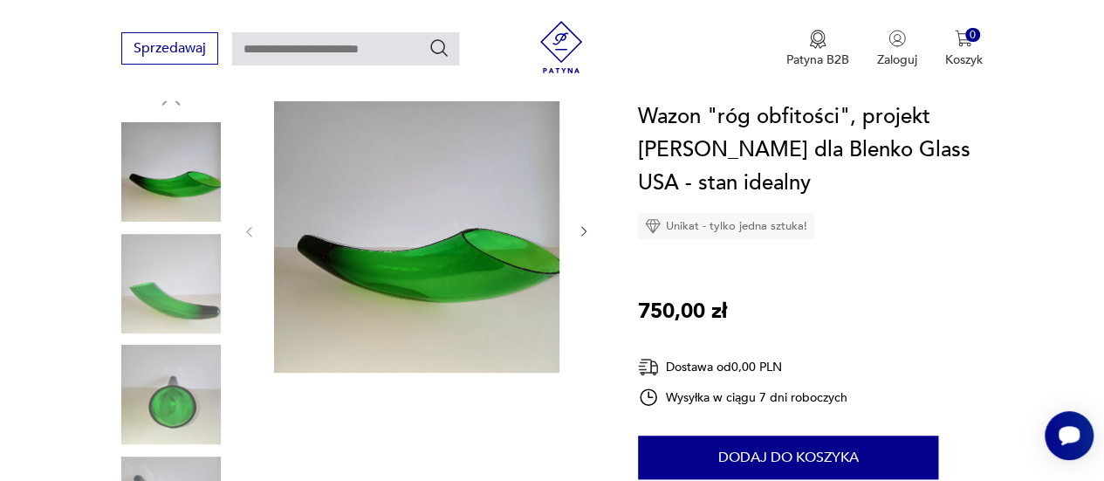
scroll to position [175, 0]
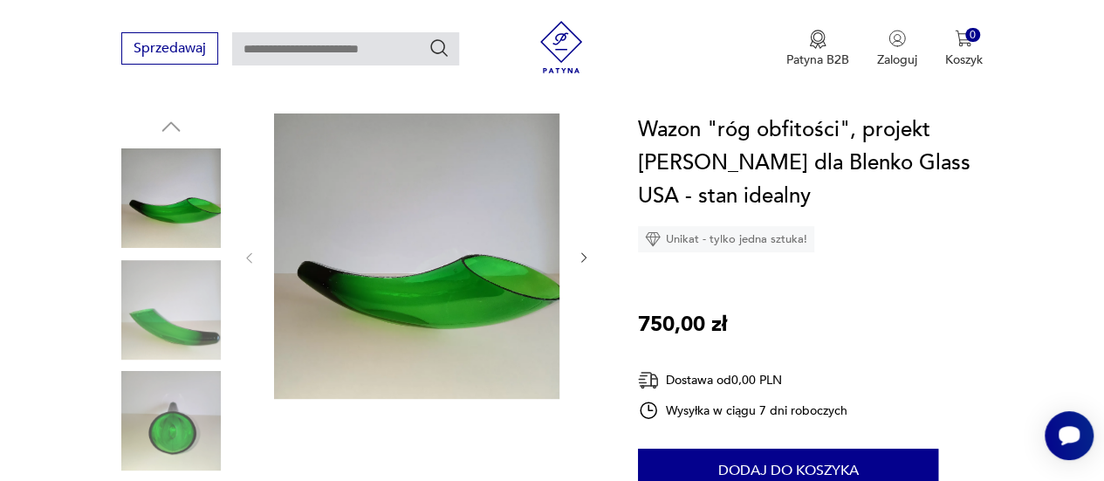
click at [176, 308] on img at bounding box center [171, 310] width 100 height 100
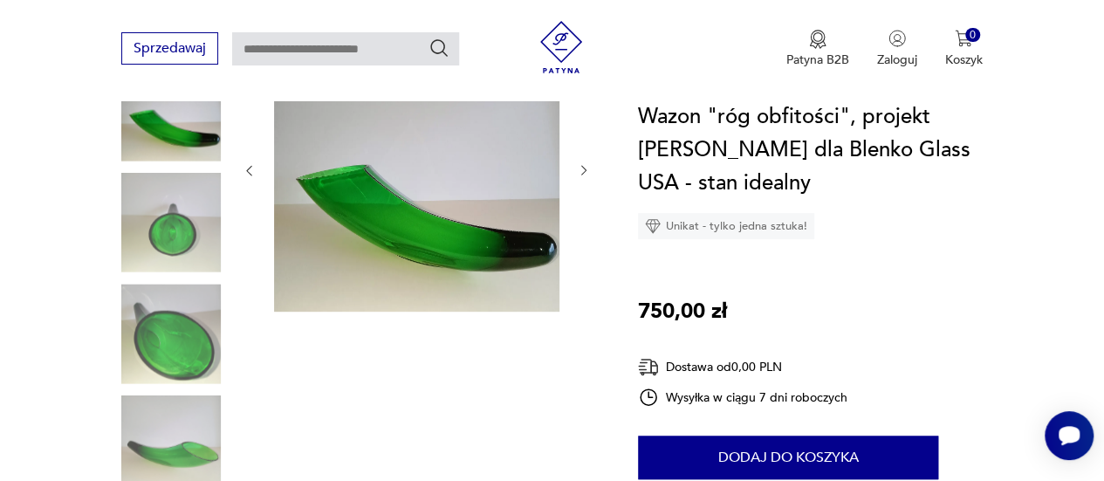
scroll to position [436, 0]
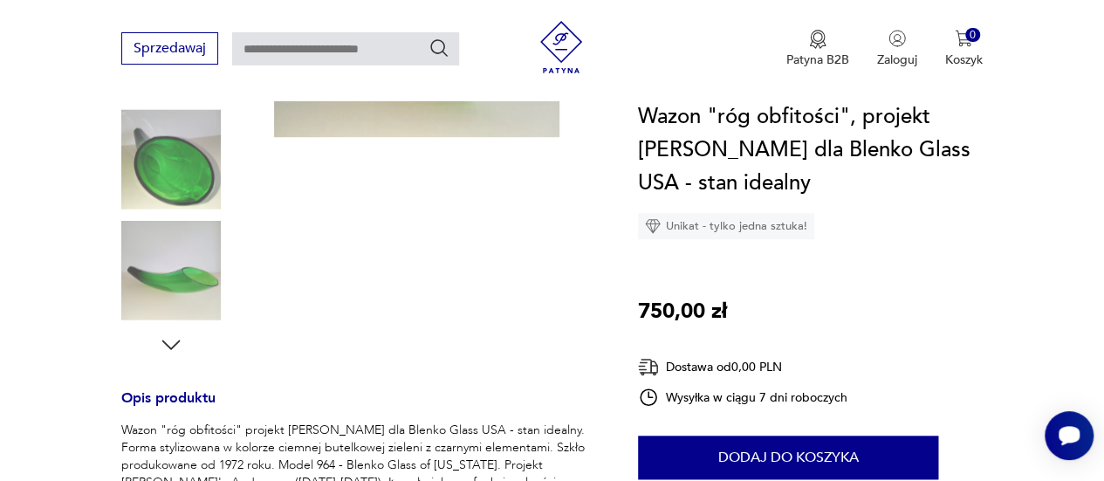
click at [183, 278] on img at bounding box center [171, 271] width 100 height 100
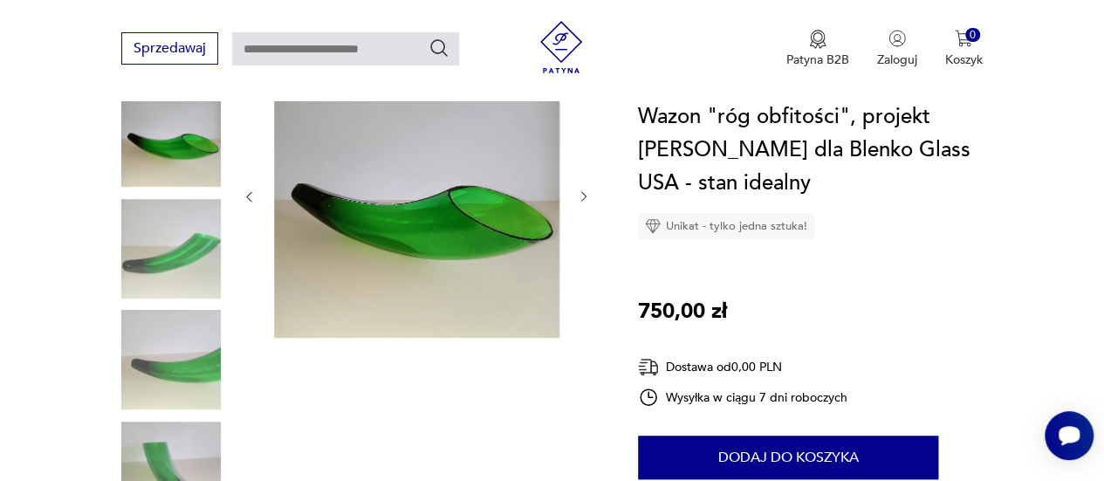
scroll to position [262, 0]
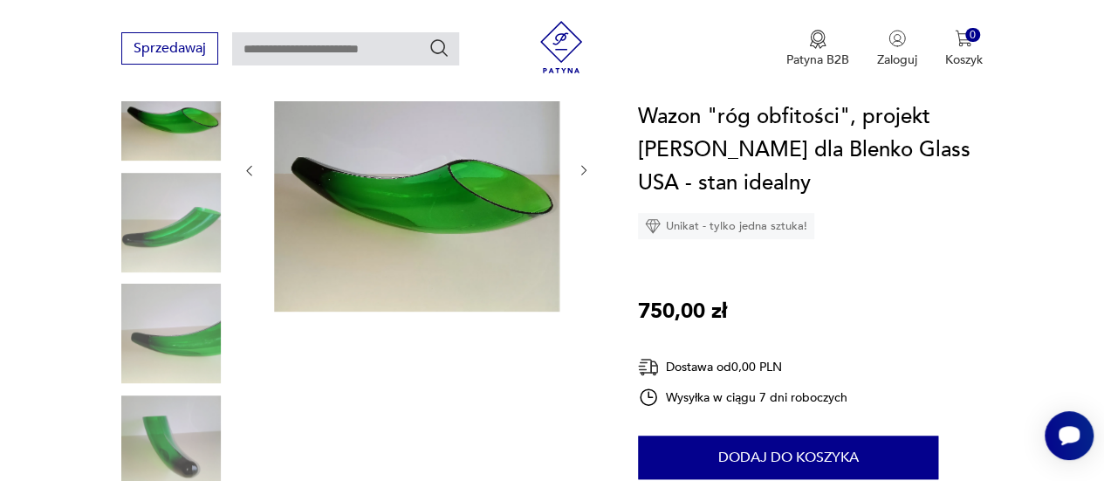
click at [169, 332] on img at bounding box center [171, 334] width 100 height 100
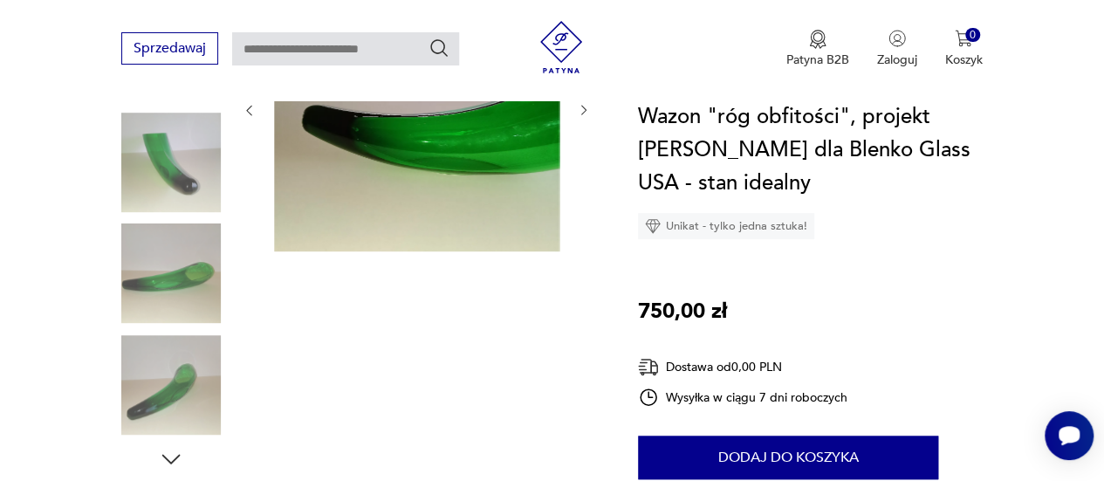
scroll to position [349, 0]
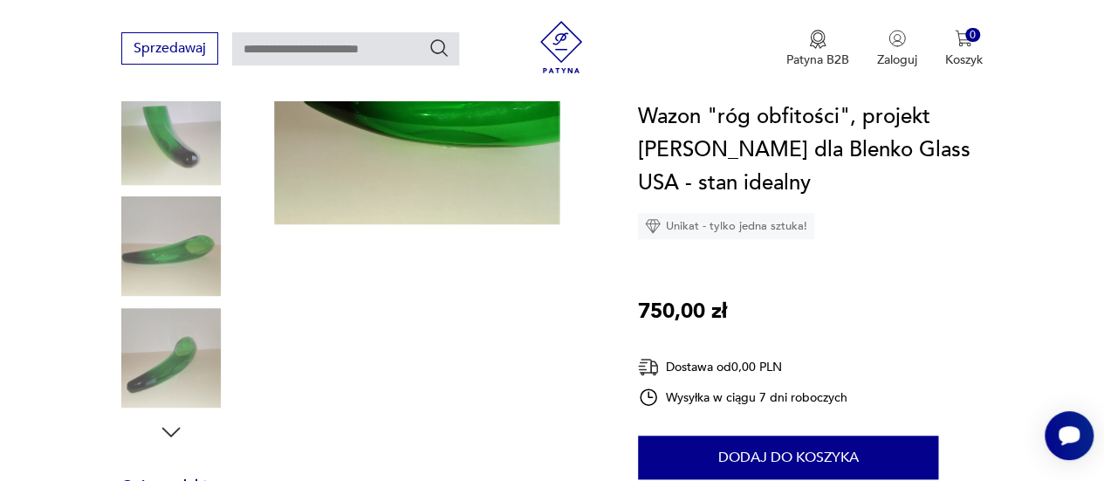
click at [176, 353] on img at bounding box center [171, 358] width 100 height 100
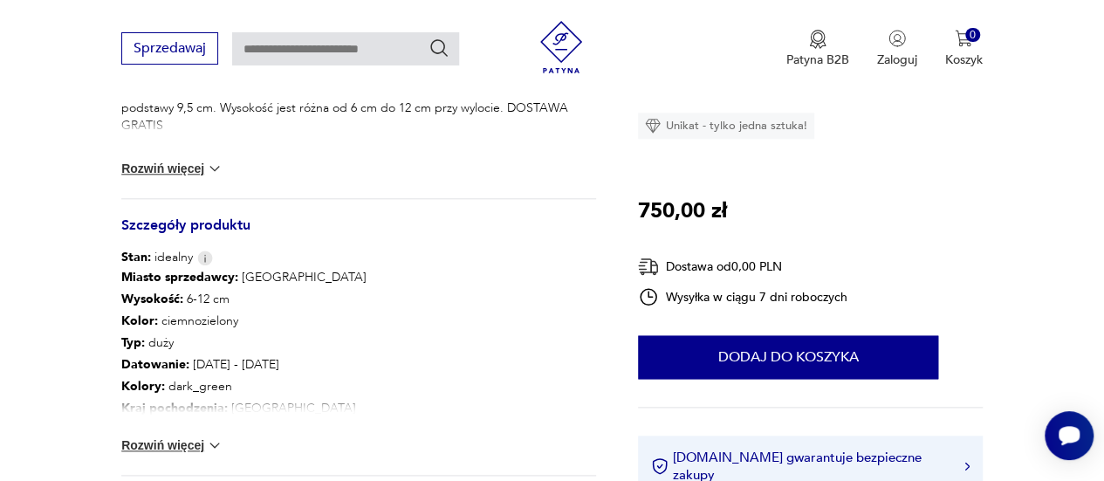
scroll to position [873, 0]
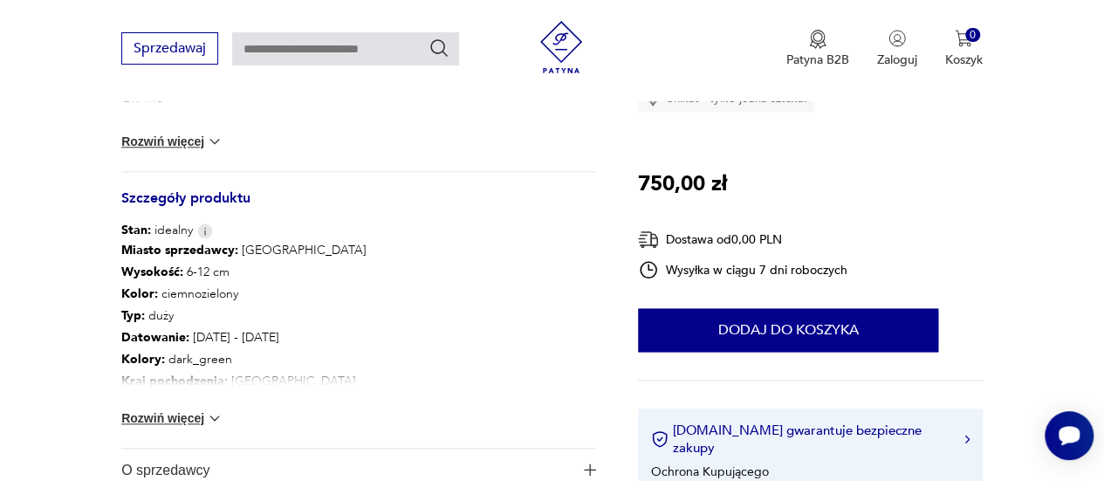
click at [182, 415] on button "Rozwiń więcej" at bounding box center [171, 417] width 101 height 17
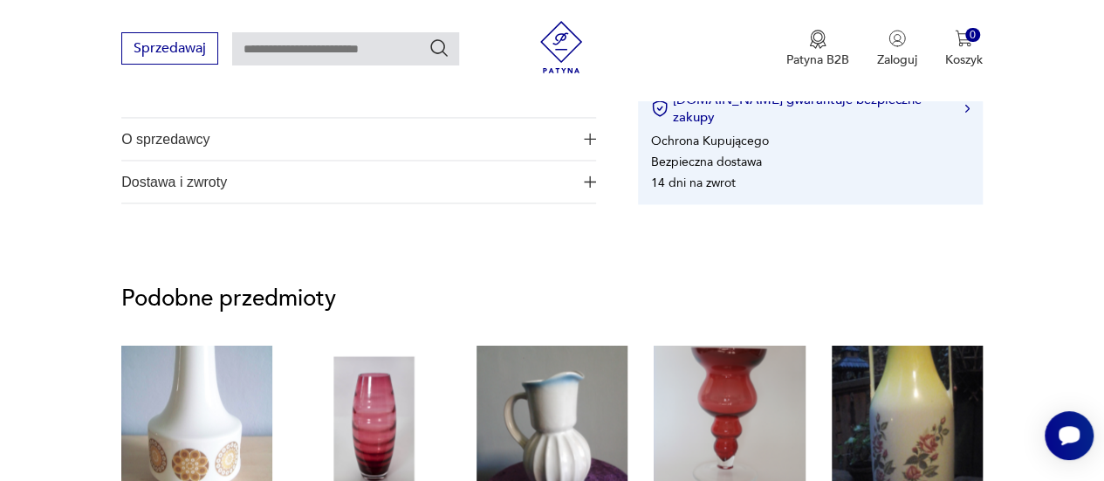
scroll to position [1396, 0]
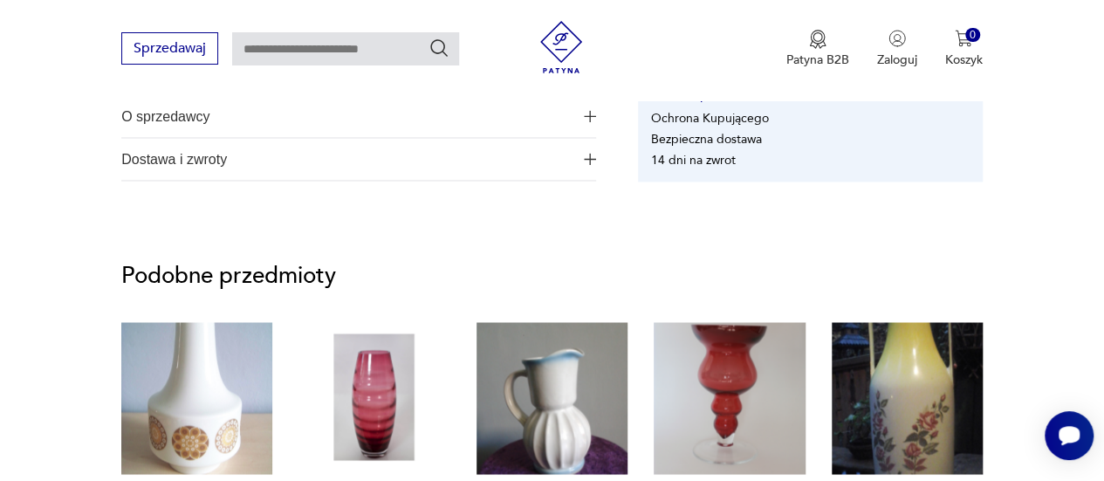
click at [285, 103] on span "O sprzedawcy" at bounding box center [346, 116] width 451 height 42
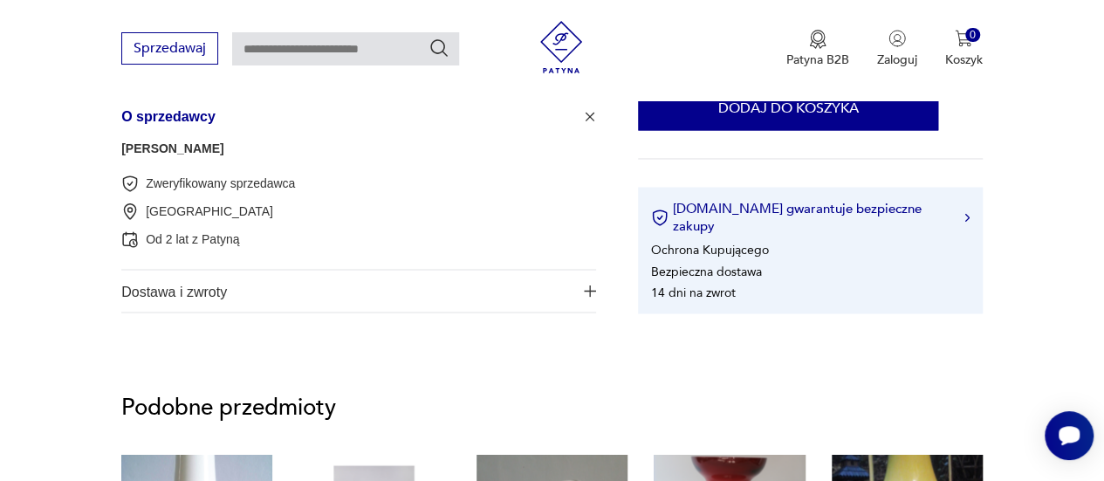
click at [284, 120] on span "O sprzedawcy" at bounding box center [346, 116] width 451 height 42
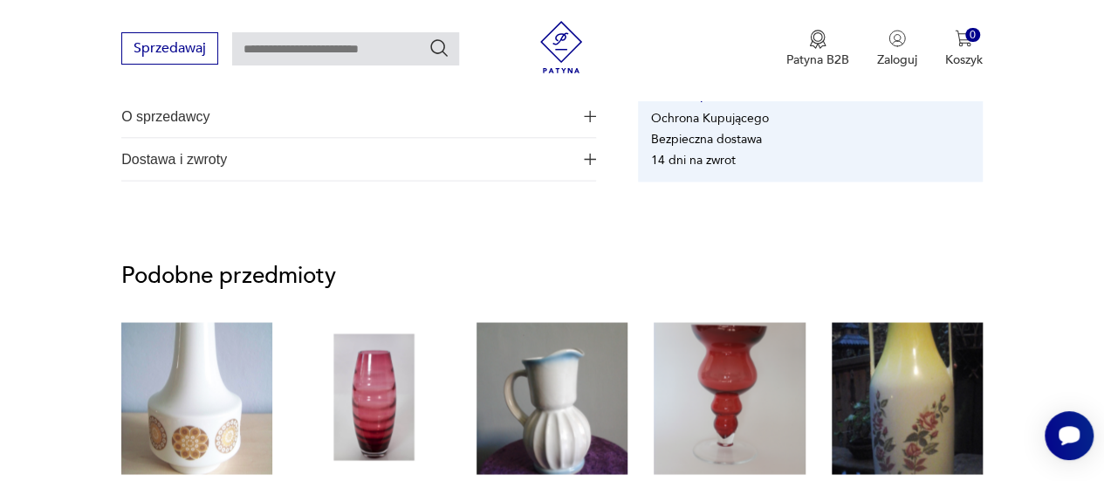
click at [267, 154] on span "Dostawa i zwroty" at bounding box center [346, 159] width 451 height 42
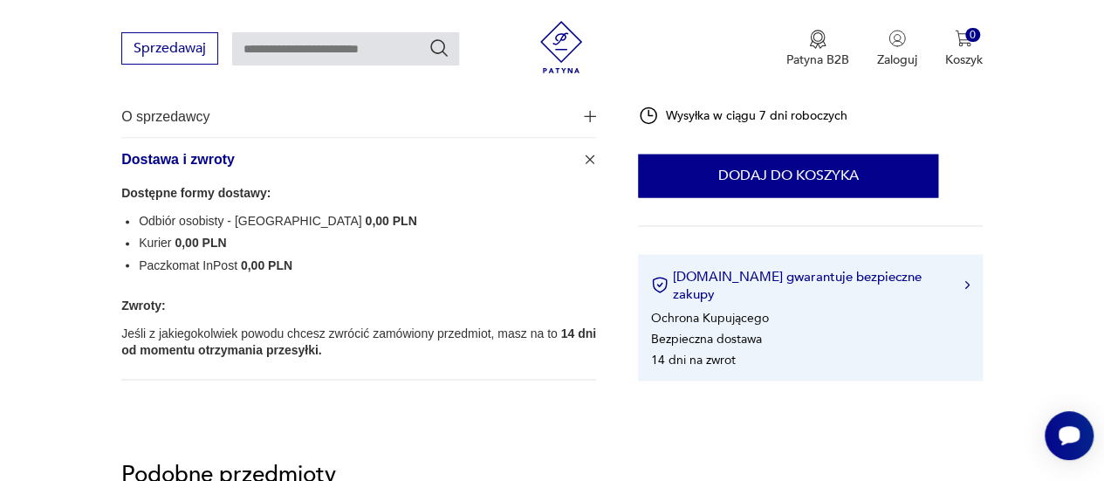
click at [269, 163] on span "Dostawa i zwroty" at bounding box center [346, 159] width 451 height 42
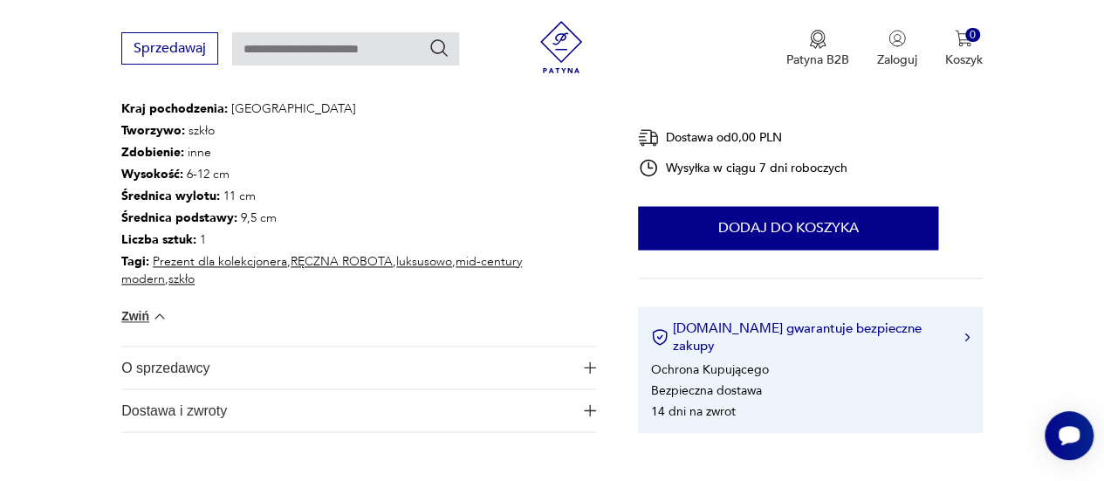
scroll to position [1222, 0]
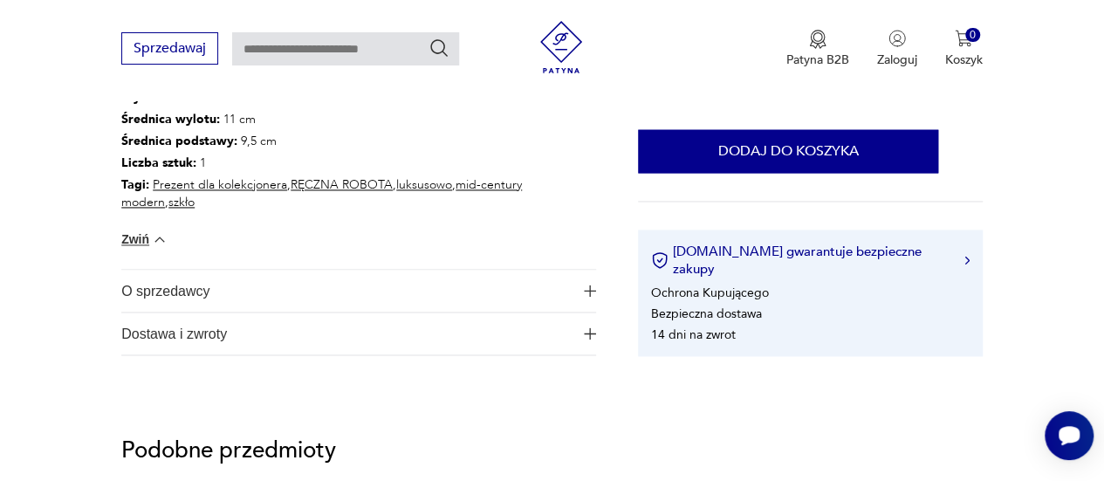
click at [578, 292] on button "O sprzedawcy" at bounding box center [358, 291] width 475 height 42
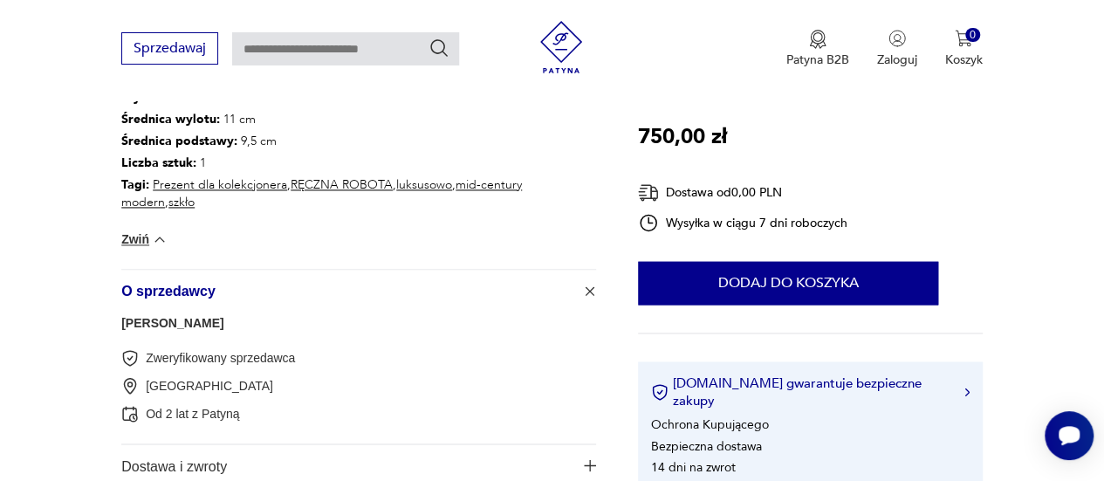
click at [578, 292] on button "O sprzedawcy" at bounding box center [358, 291] width 475 height 42
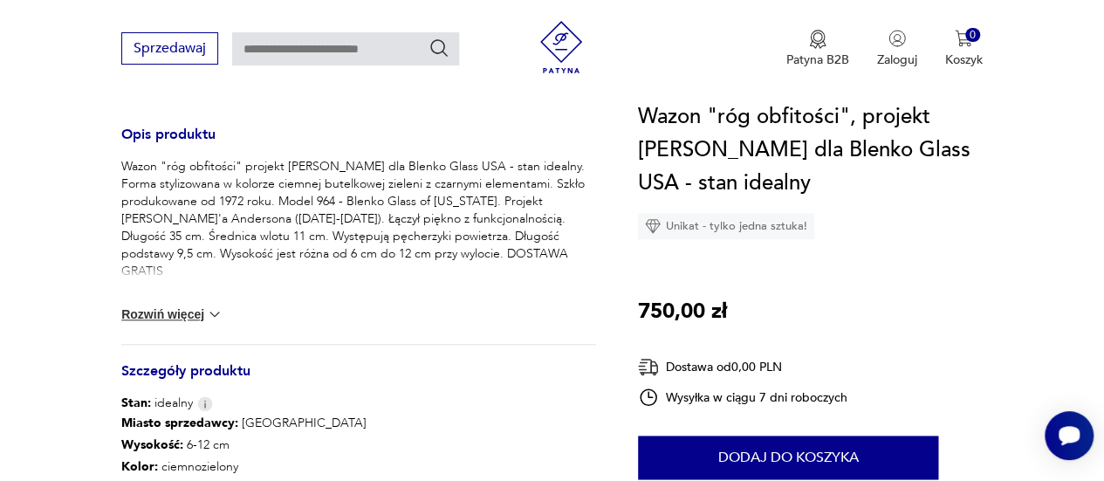
scroll to position [611, 0]
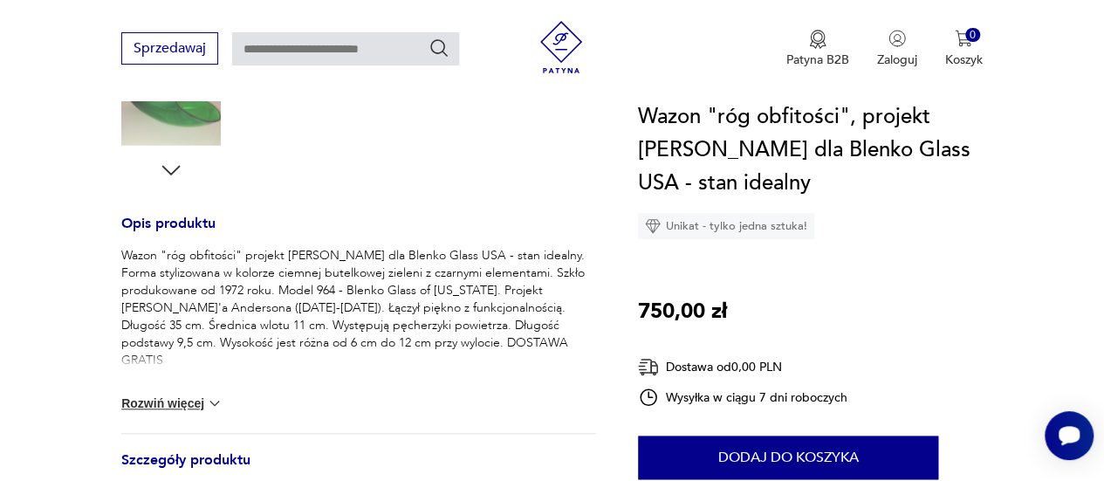
click at [183, 395] on button "Rozwiń więcej" at bounding box center [171, 403] width 101 height 17
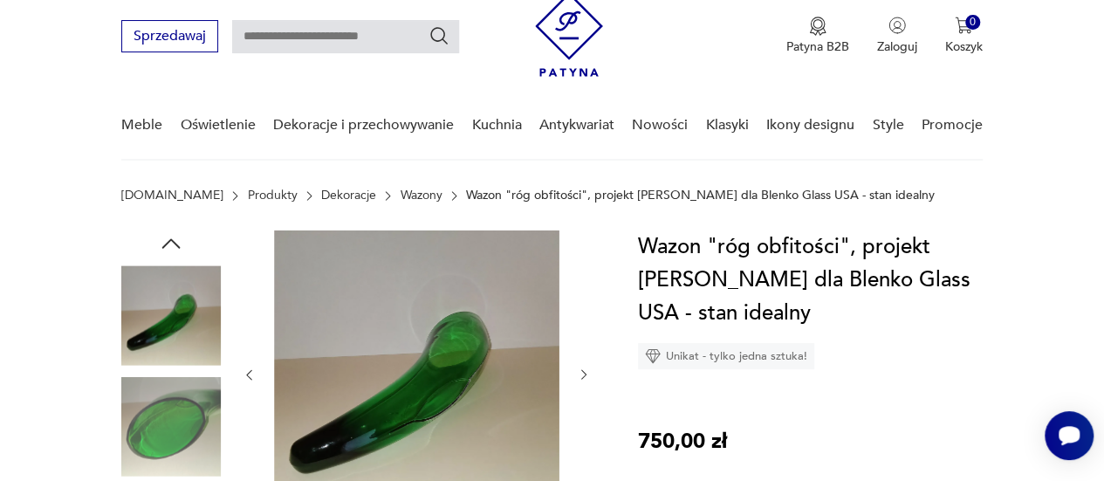
scroll to position [0, 0]
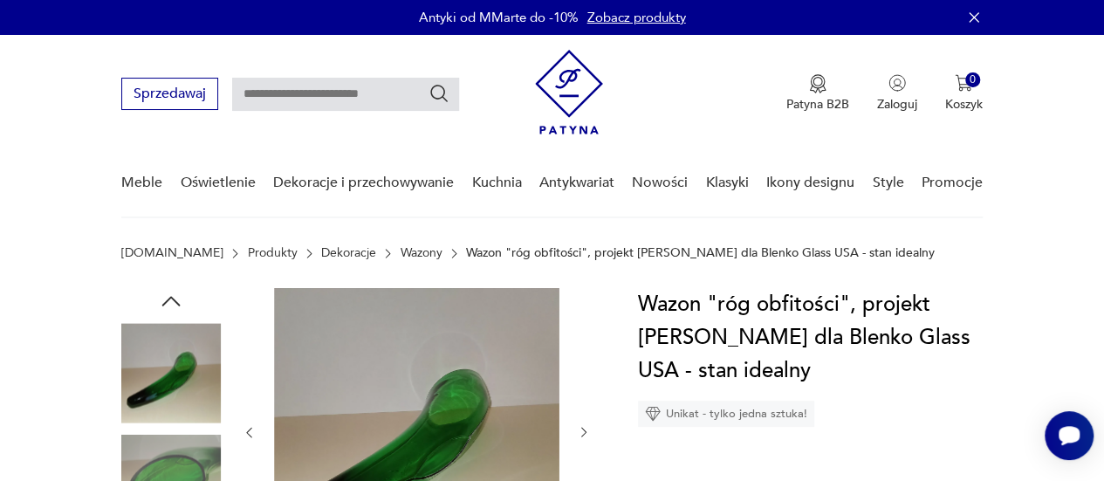
click at [159, 305] on icon "button" at bounding box center [171, 301] width 26 height 26
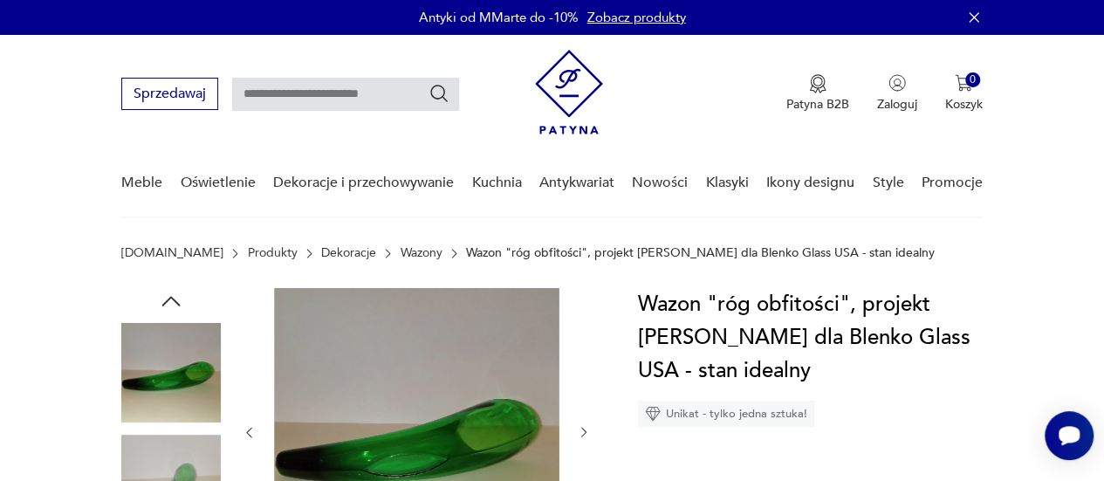
click at [174, 301] on icon "button" at bounding box center [171, 301] width 26 height 26
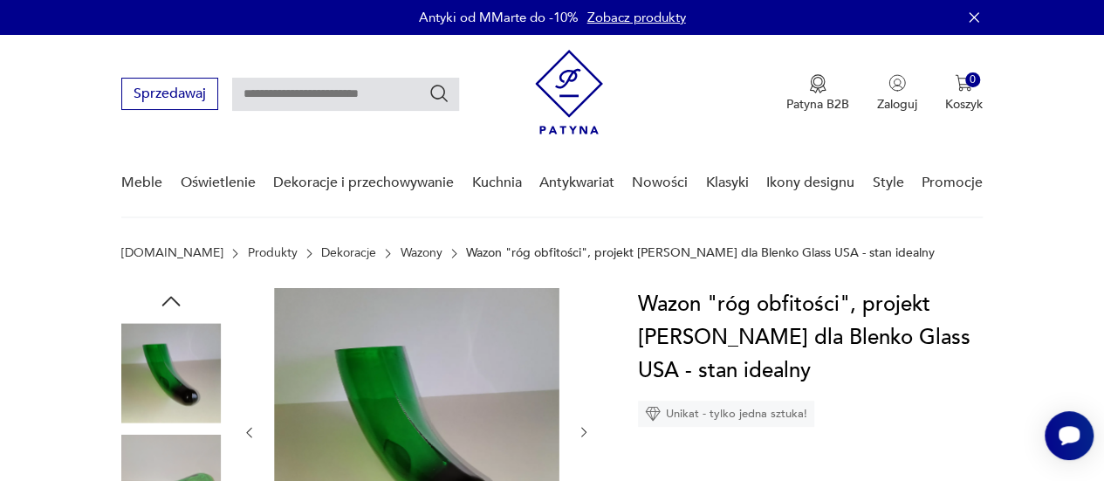
click at [174, 301] on icon "button" at bounding box center [171, 301] width 26 height 26
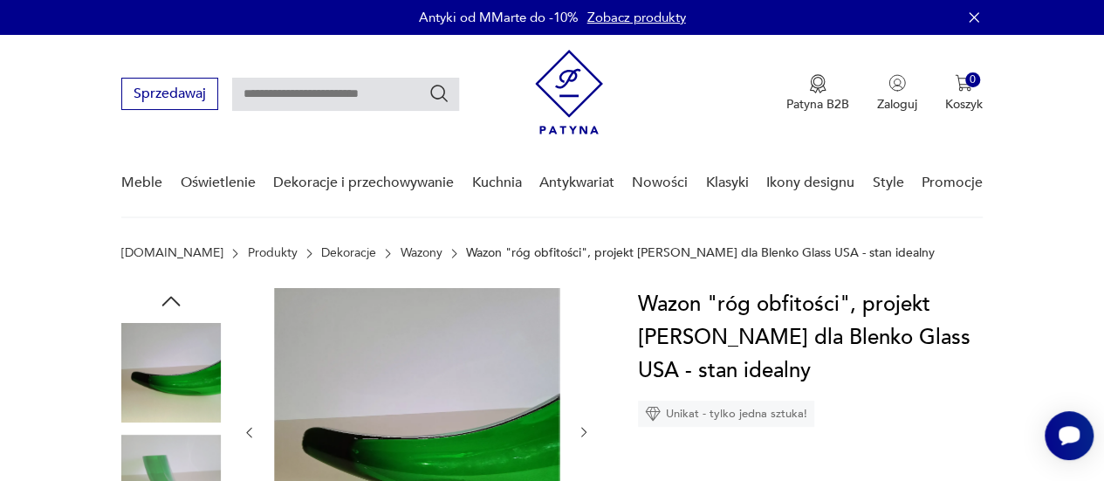
click at [174, 301] on icon "button" at bounding box center [171, 301] width 26 height 26
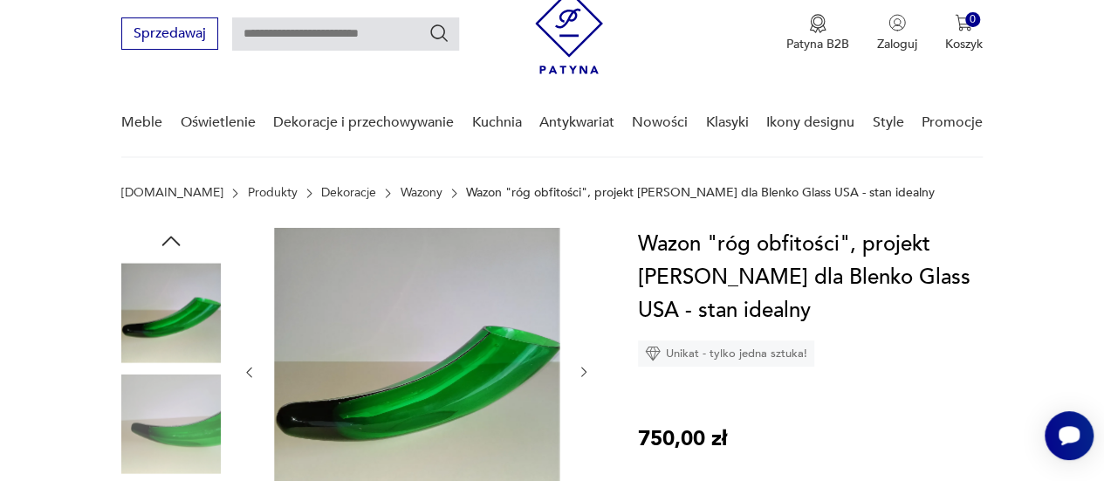
scroll to position [87, 0]
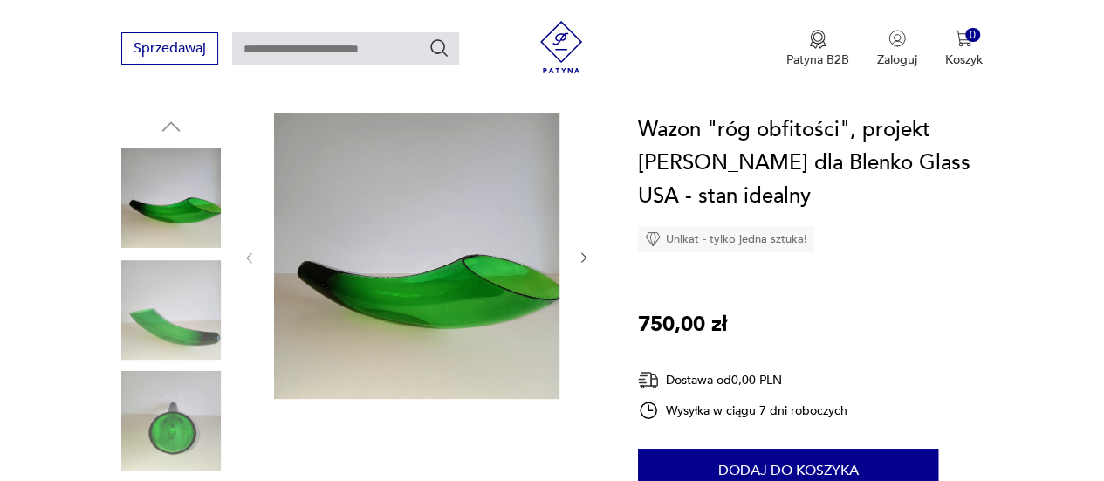
click at [445, 296] on img at bounding box center [416, 255] width 285 height 285
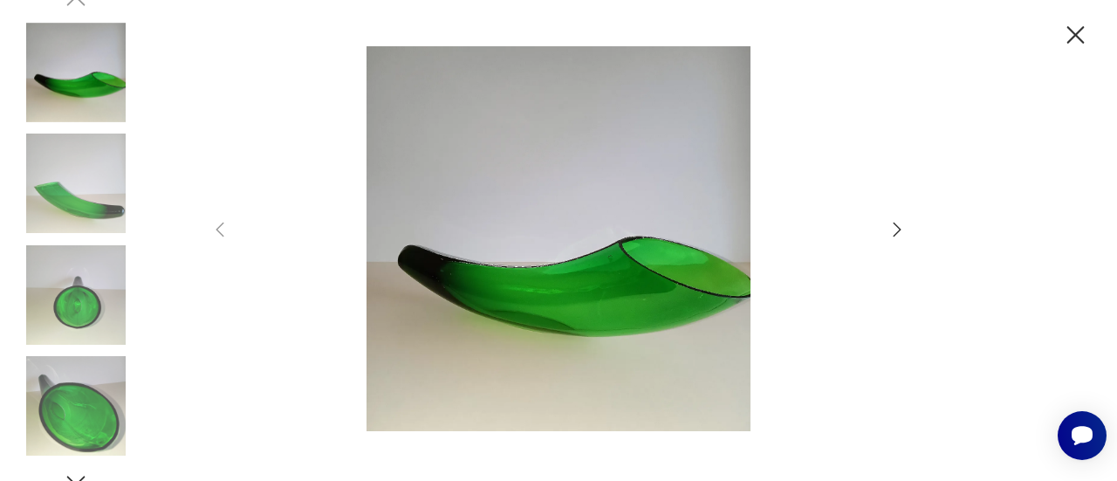
click at [61, 193] on img at bounding box center [76, 184] width 100 height 100
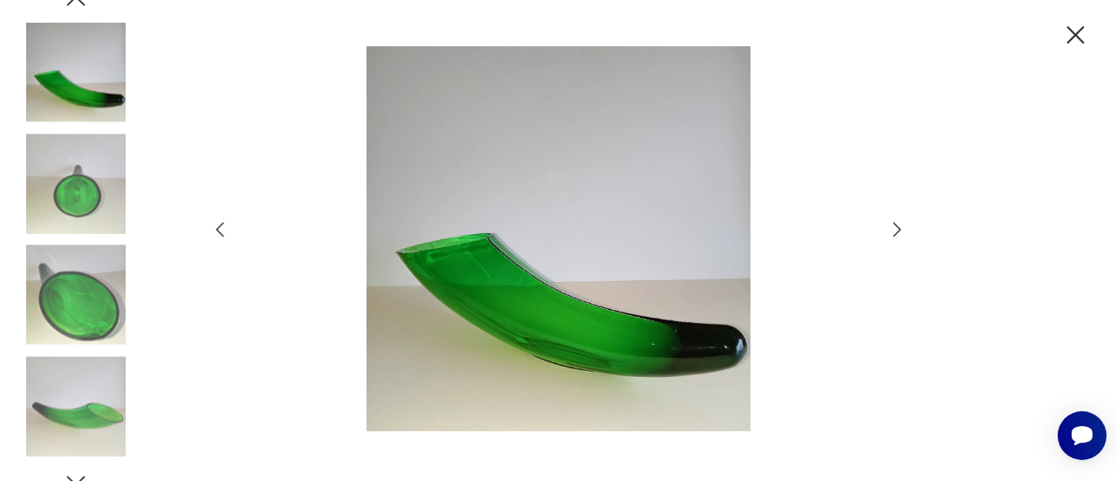
click at [1081, 36] on icon "button" at bounding box center [1075, 35] width 31 height 31
